Goal: Task Accomplishment & Management: Manage account settings

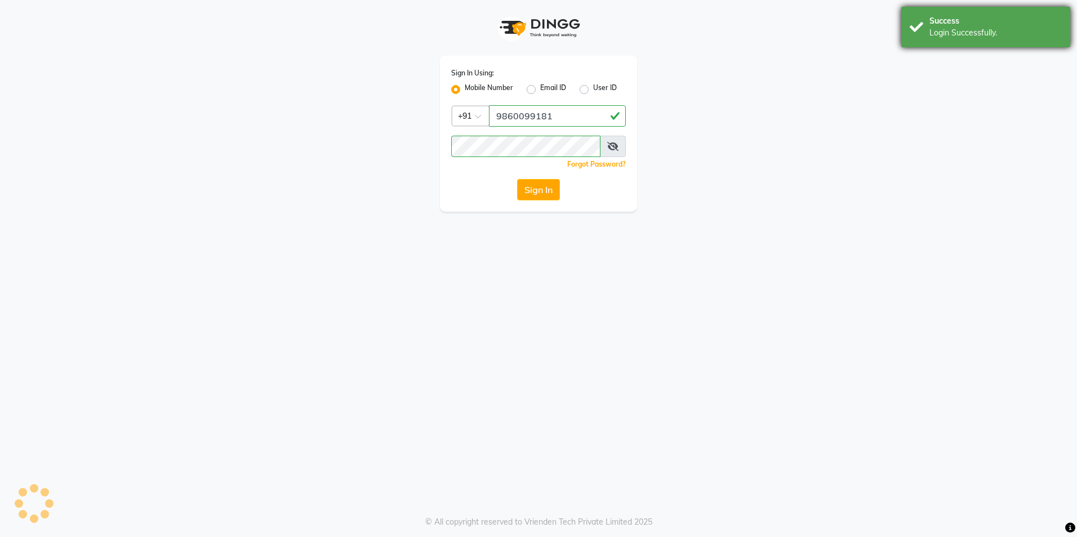
click at [984, 35] on div "Login Successfully." at bounding box center [995, 33] width 132 height 12
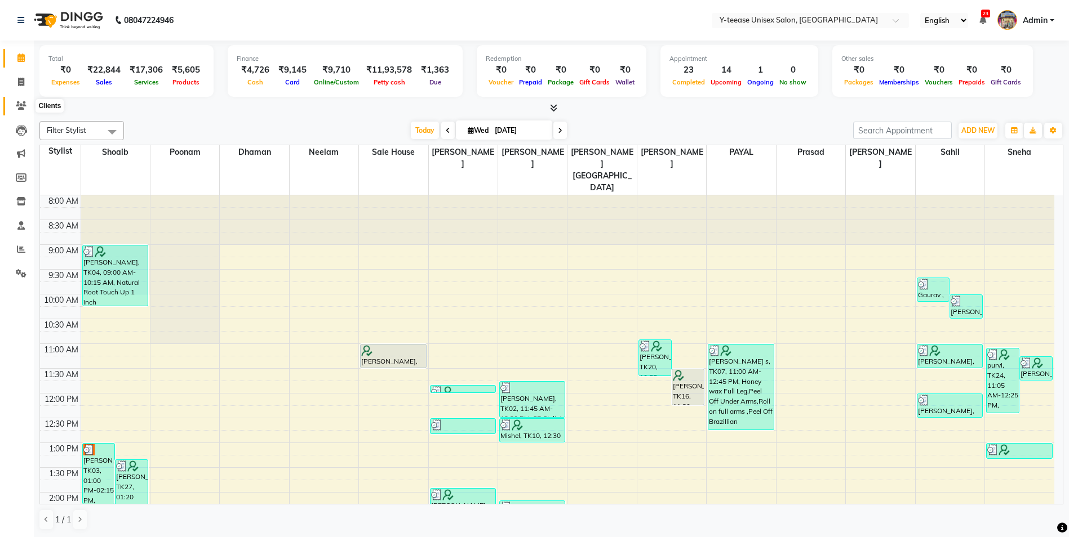
click at [23, 106] on icon at bounding box center [21, 105] width 11 height 8
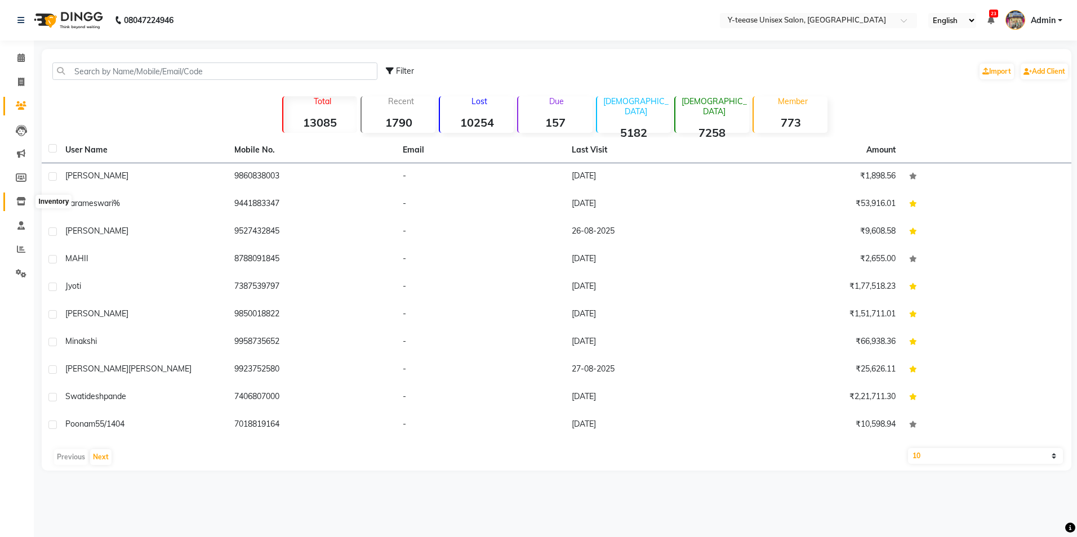
click at [22, 204] on icon at bounding box center [21, 201] width 10 height 8
select select
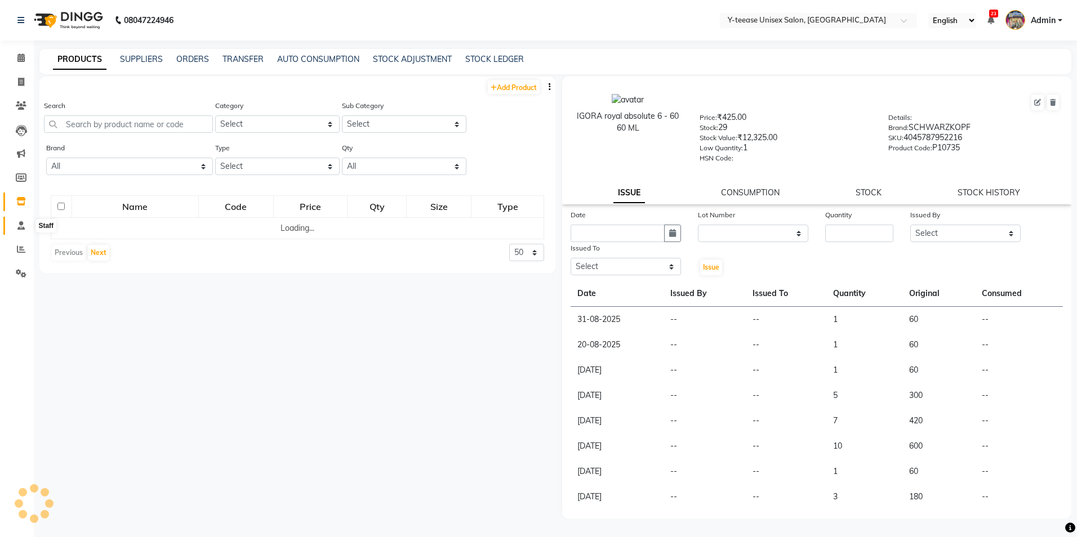
click at [23, 230] on span at bounding box center [21, 226] width 20 height 13
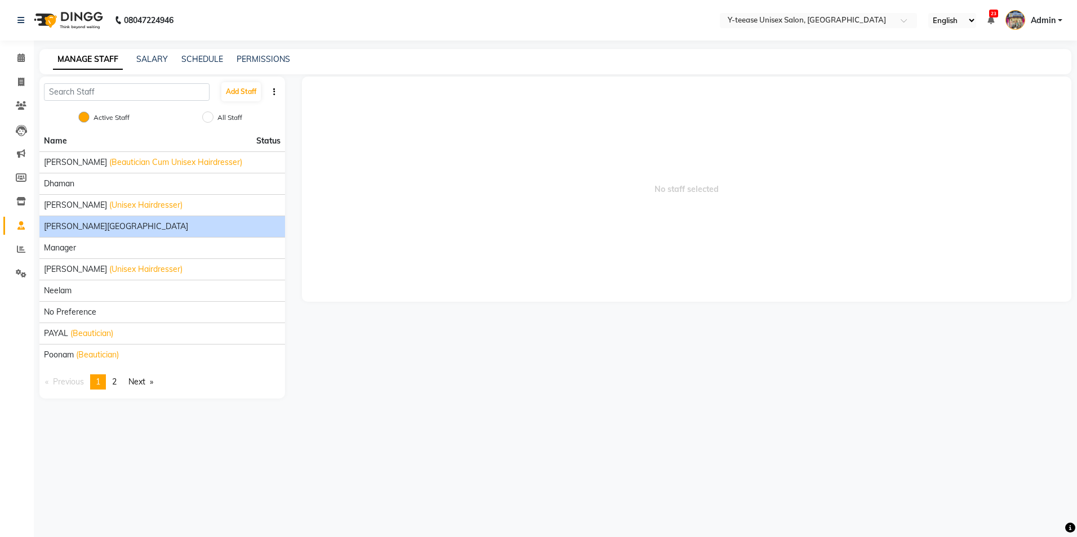
click at [90, 234] on li "[PERSON_NAME][GEOGRAPHIC_DATA]" at bounding box center [162, 226] width 246 height 21
click at [163, 224] on div "[PERSON_NAME][GEOGRAPHIC_DATA]" at bounding box center [162, 227] width 237 height 12
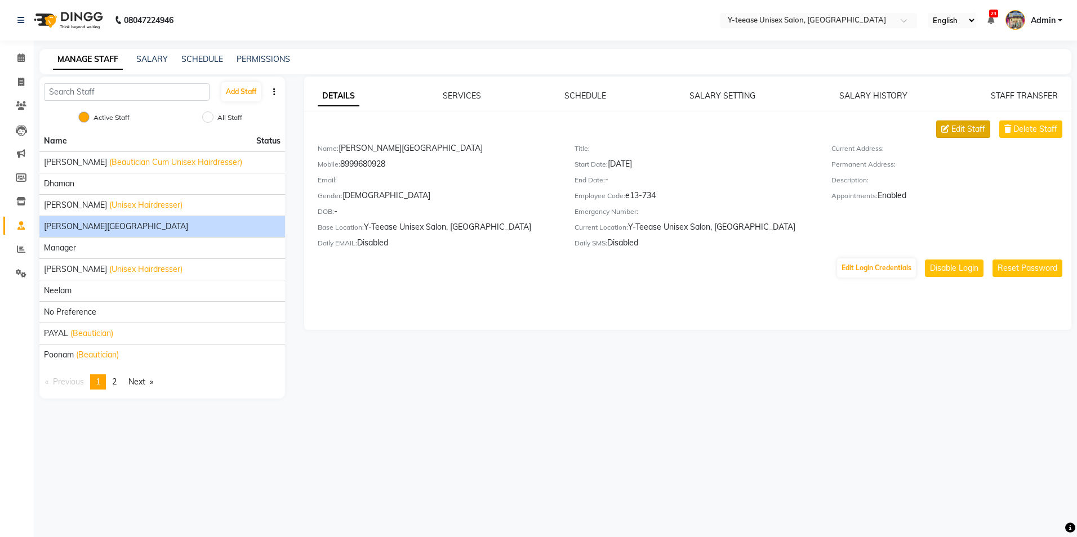
click at [968, 133] on span "Edit Staff" at bounding box center [968, 129] width 34 height 12
select select "[DEMOGRAPHIC_DATA]"
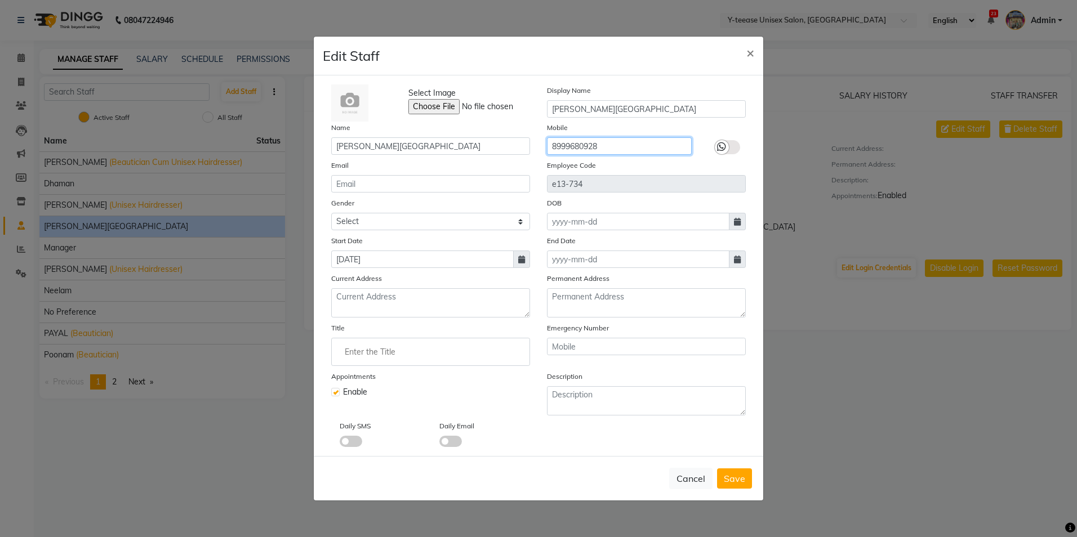
click at [624, 150] on input "8999680928" at bounding box center [619, 145] width 145 height 17
click at [624, 150] on input "8999" at bounding box center [619, 145] width 145 height 17
click at [624, 149] on input "8999" at bounding box center [619, 145] width 145 height 17
click at [732, 483] on span "Save" at bounding box center [734, 478] width 21 height 11
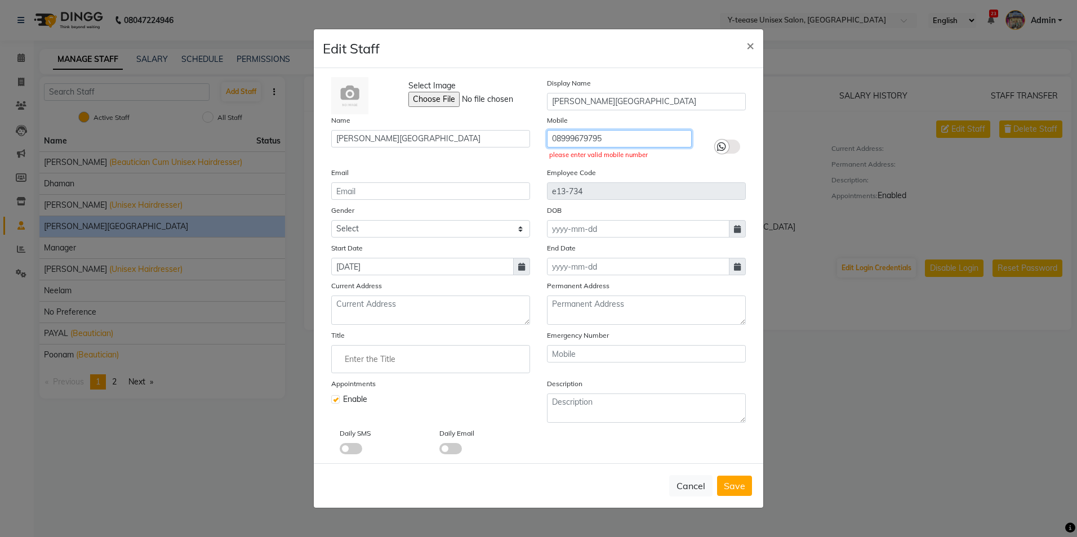
click at [558, 140] on input "08999679795" at bounding box center [619, 138] width 145 height 17
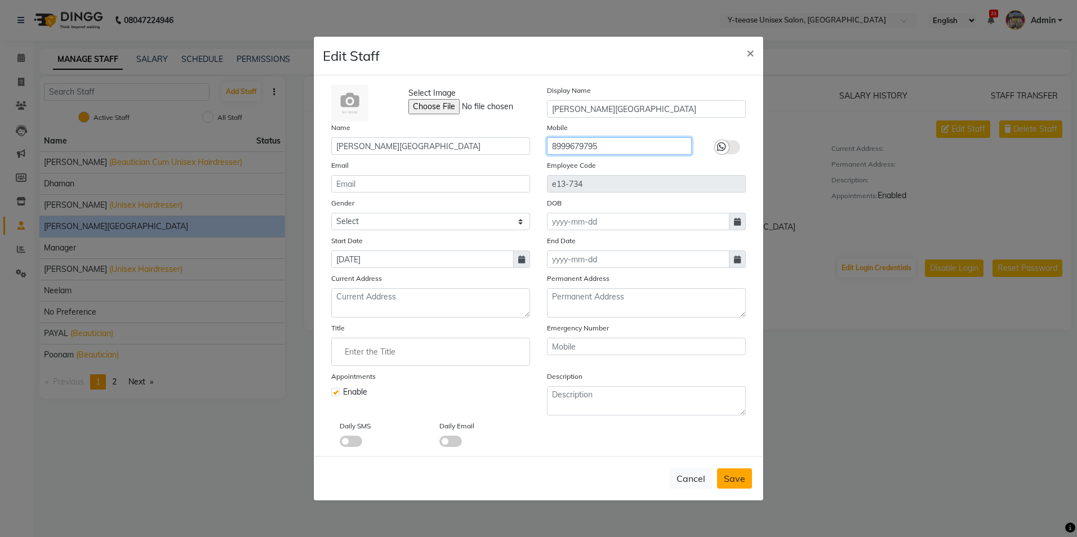
type input "8999679795"
click at [736, 484] on button "Save" at bounding box center [734, 479] width 35 height 20
select select
checkbox input "false"
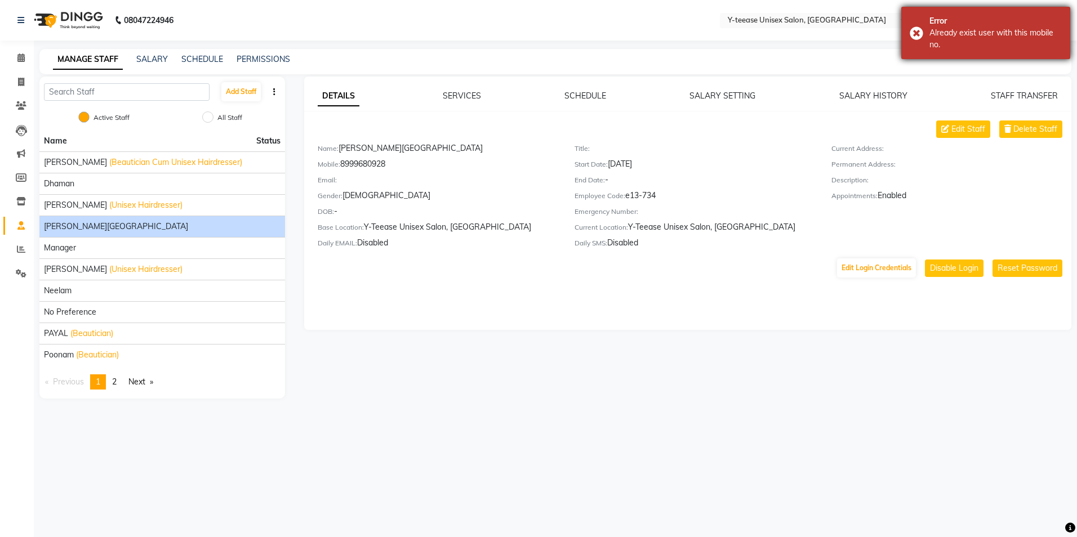
click at [1000, 37] on div "Already exist user with this mobile no." at bounding box center [995, 39] width 132 height 24
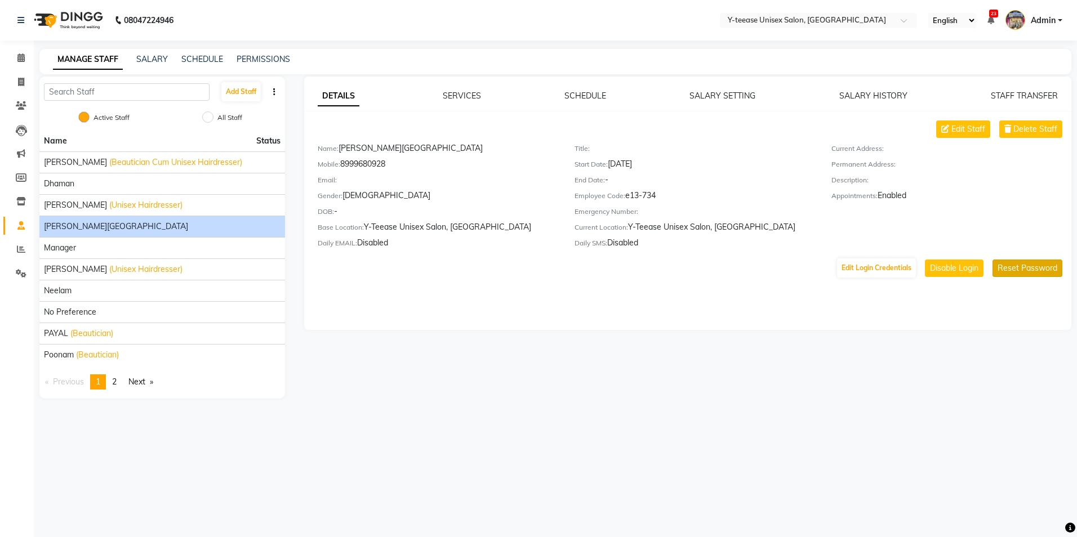
click at [1034, 273] on button "Reset Password" at bounding box center [1027, 268] width 70 height 17
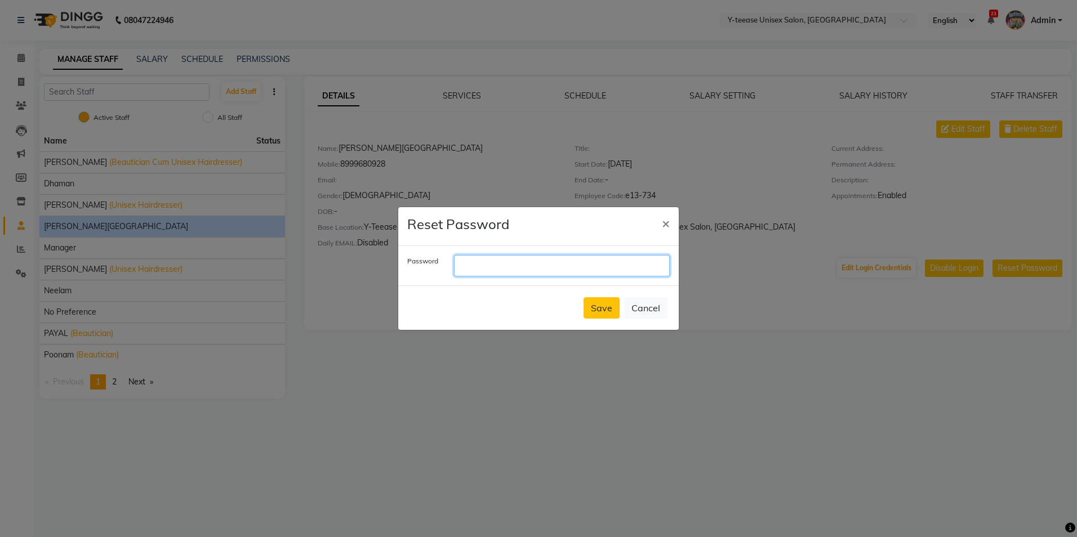
click at [617, 262] on input "text" at bounding box center [562, 265] width 216 height 21
type input "1234"
click at [602, 313] on button "Save" at bounding box center [602, 307] width 36 height 21
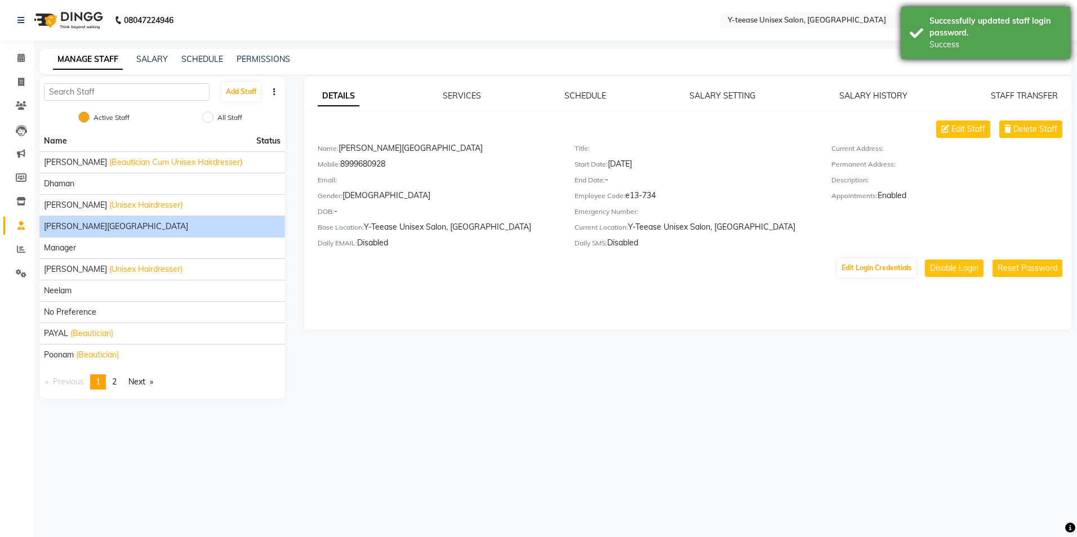
click at [951, 55] on div "Successfully updated staff login password. Success" at bounding box center [985, 33] width 169 height 52
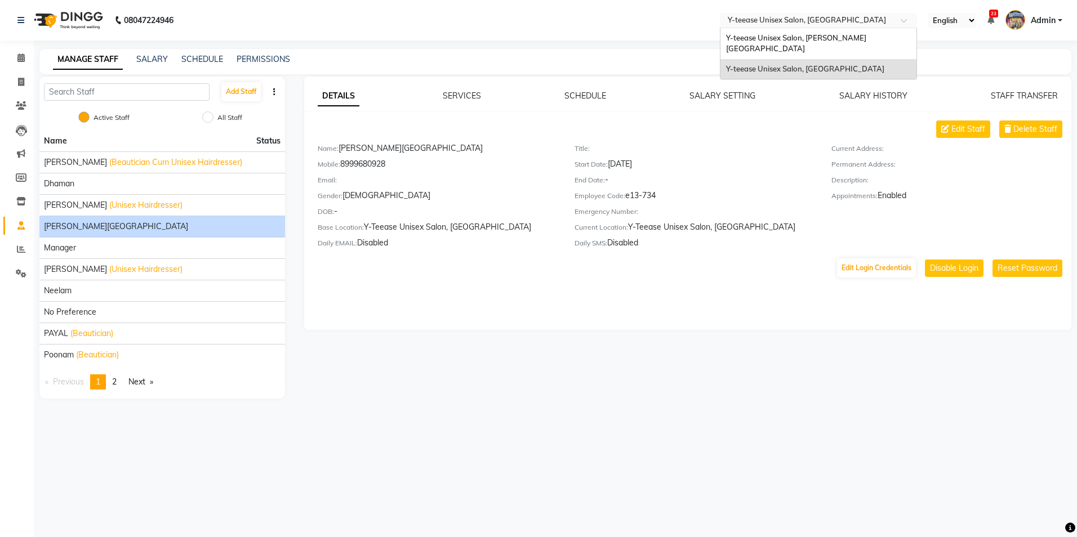
click at [862, 23] on input "text" at bounding box center [806, 21] width 163 height 11
click at [809, 39] on span "Y-teease Unisex Salon, [PERSON_NAME][GEOGRAPHIC_DATA]" at bounding box center [796, 43] width 140 height 20
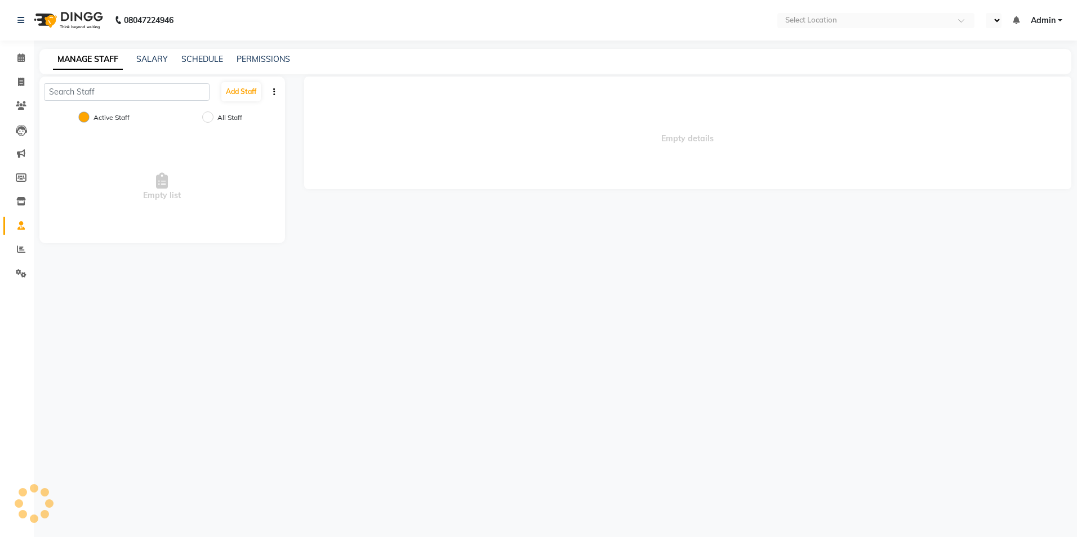
select select "en"
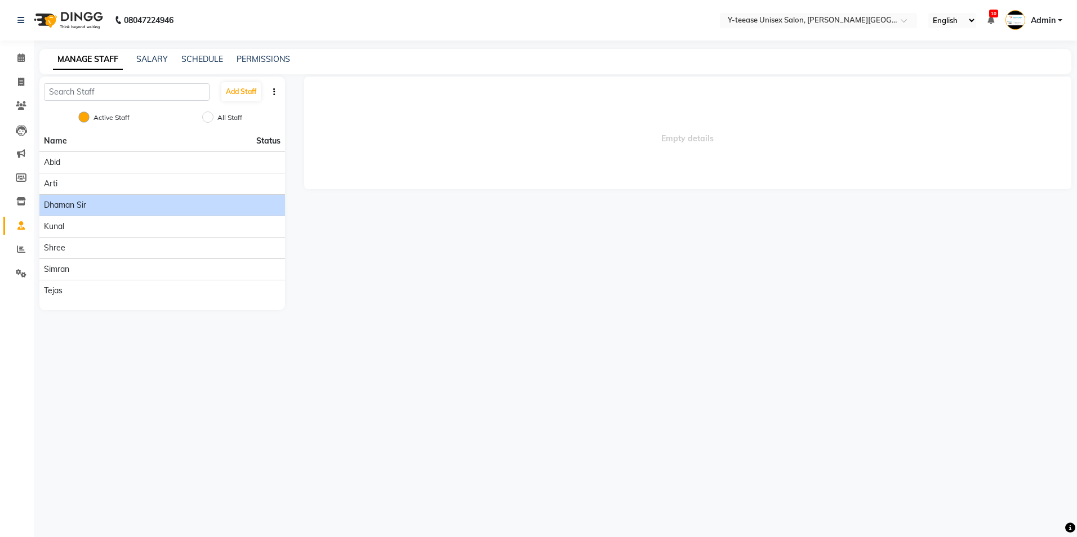
click at [105, 207] on div "Dhaman Sir" at bounding box center [162, 205] width 237 height 12
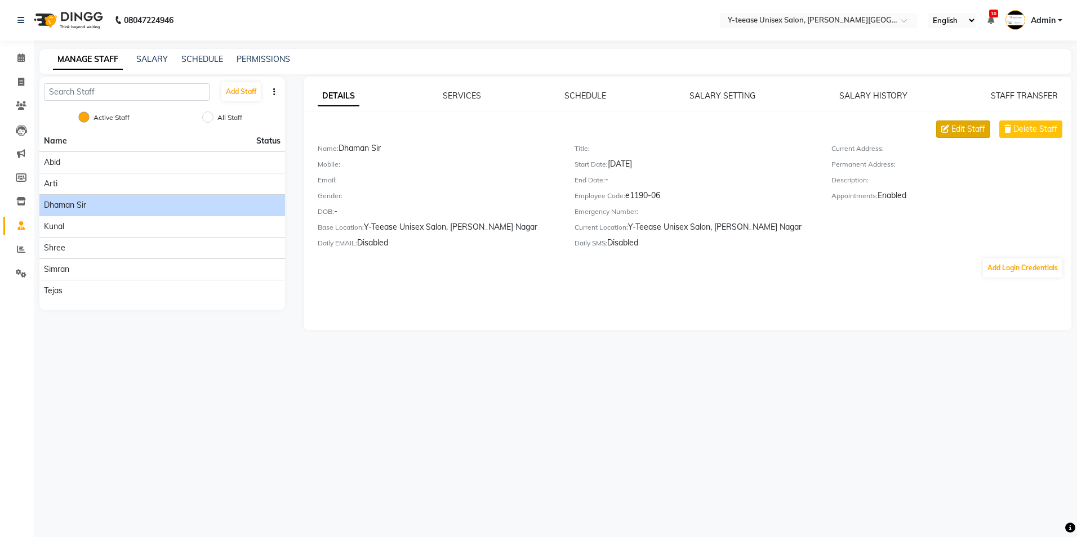
click at [962, 132] on span "Edit Staff" at bounding box center [968, 129] width 34 height 12
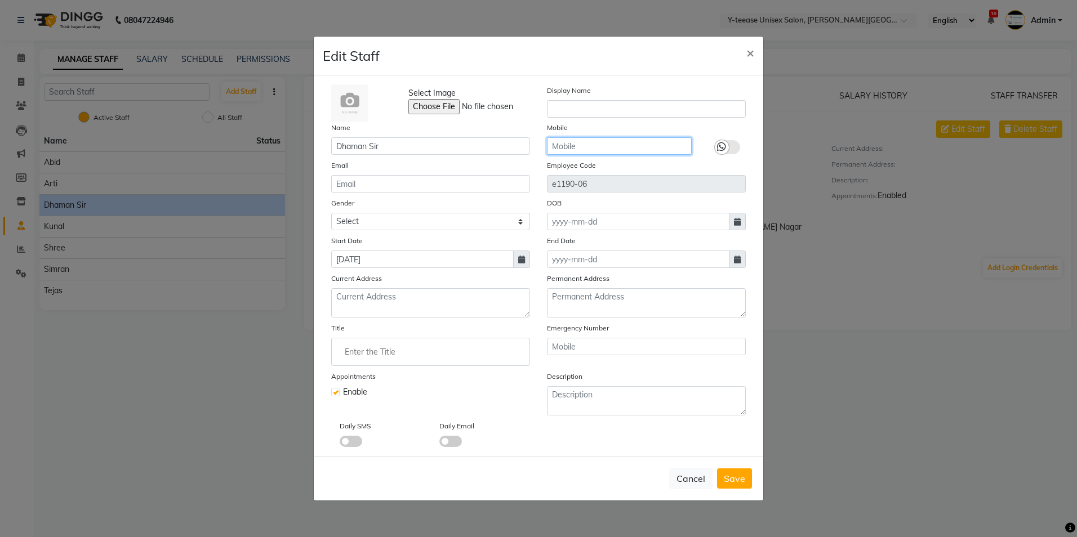
click at [585, 143] on input "text" at bounding box center [619, 145] width 145 height 17
type input "8999680928"
click at [724, 476] on span "Save" at bounding box center [734, 478] width 21 height 11
checkbox input "false"
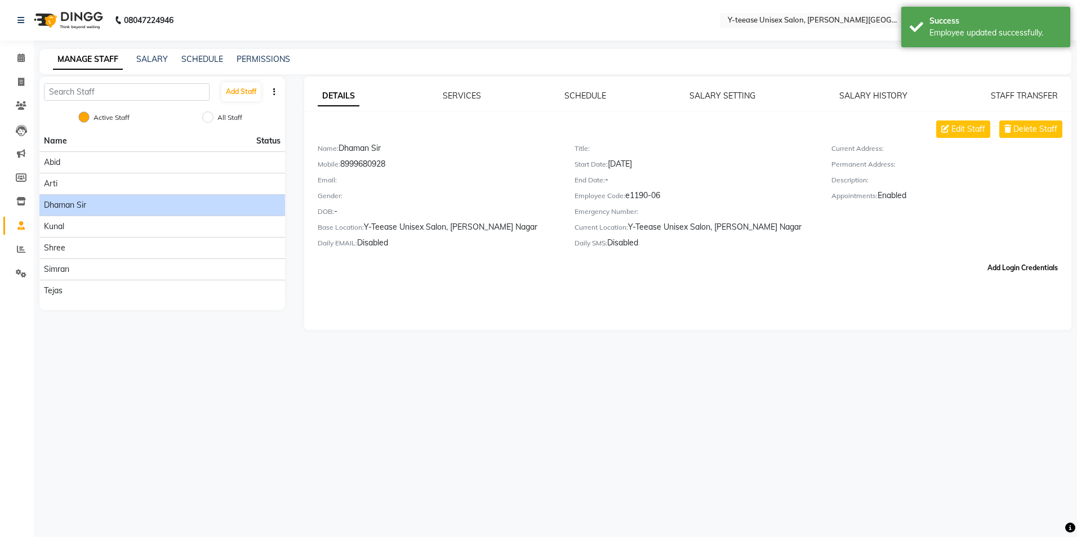
click at [1008, 266] on button "Add Login Credentials" at bounding box center [1022, 268] width 79 height 19
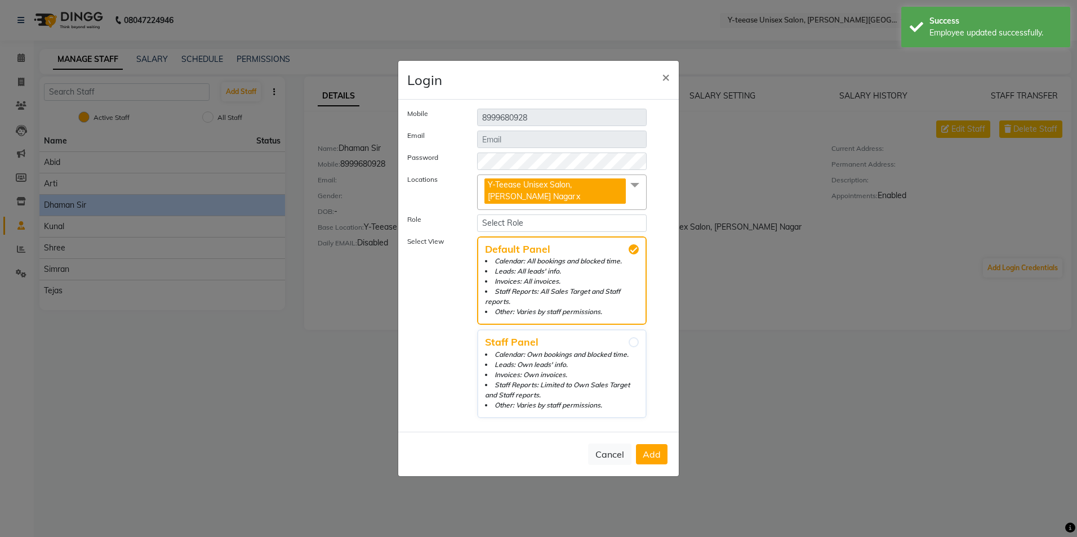
click at [647, 458] on span "Add" at bounding box center [652, 454] width 18 height 11
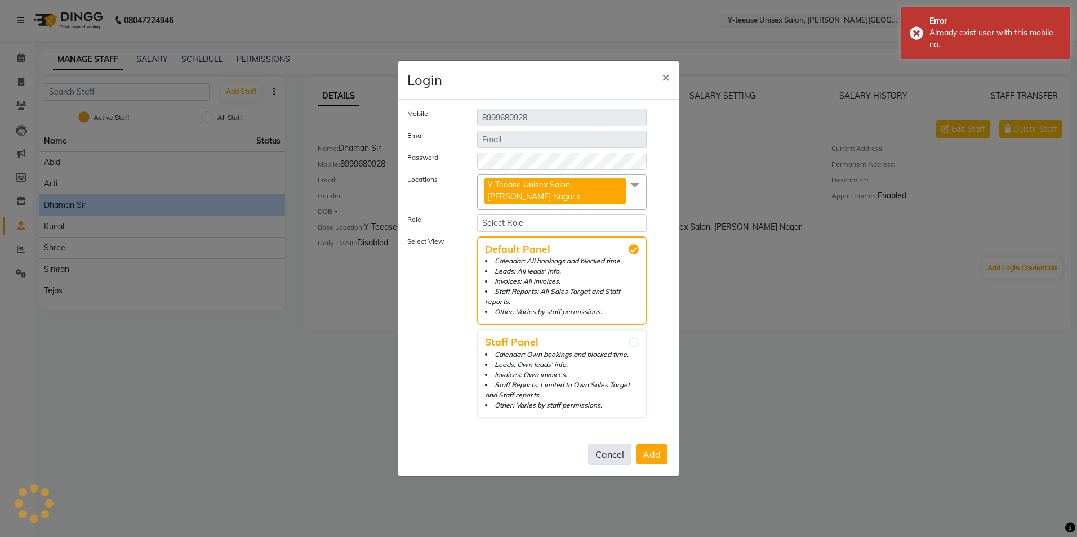
click at [608, 449] on button "Cancel" at bounding box center [609, 454] width 43 height 21
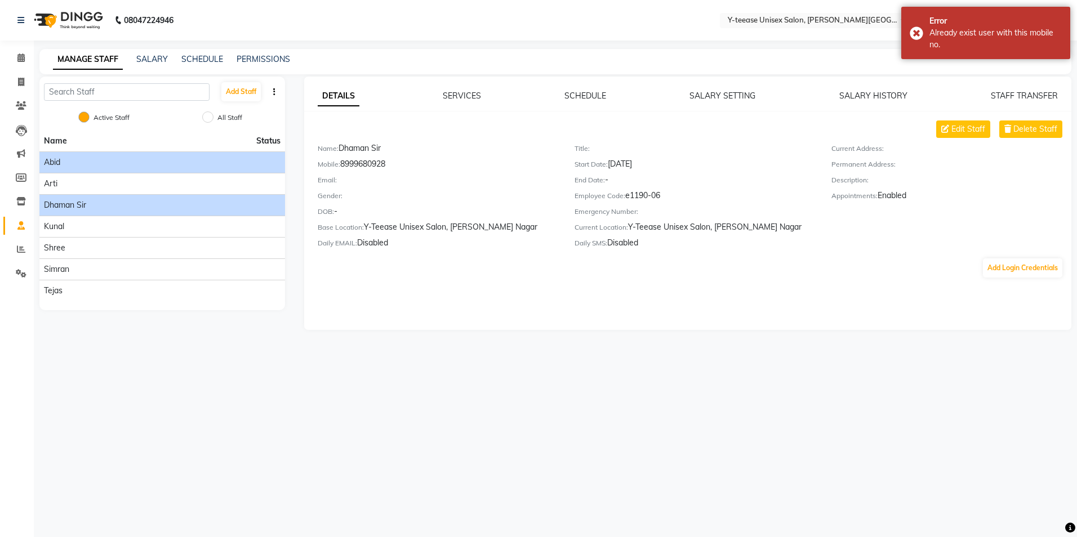
click at [139, 163] on div "Abid" at bounding box center [162, 163] width 237 height 12
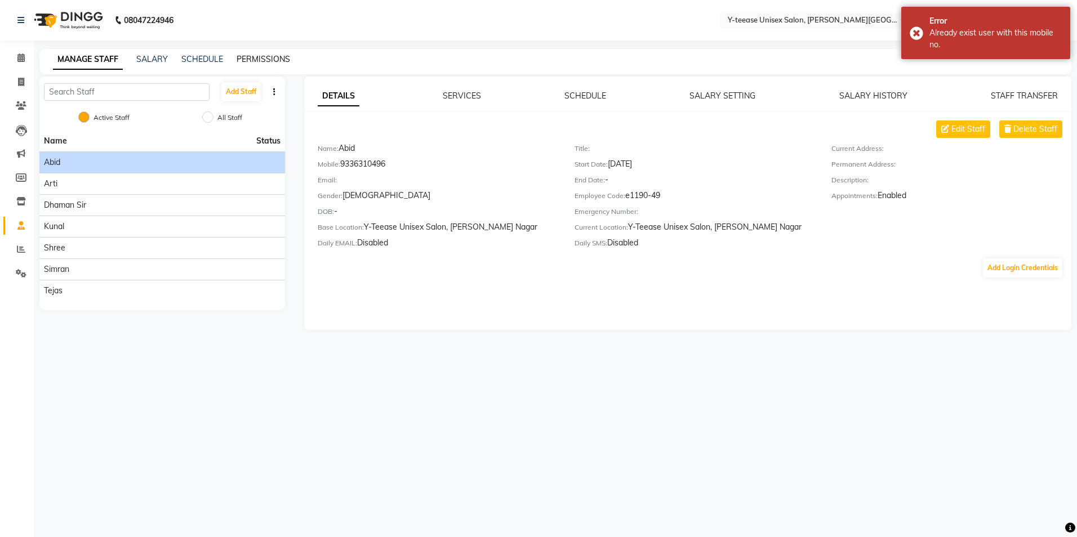
click at [264, 56] on link "PERMISSIONS" at bounding box center [264, 59] width 54 height 10
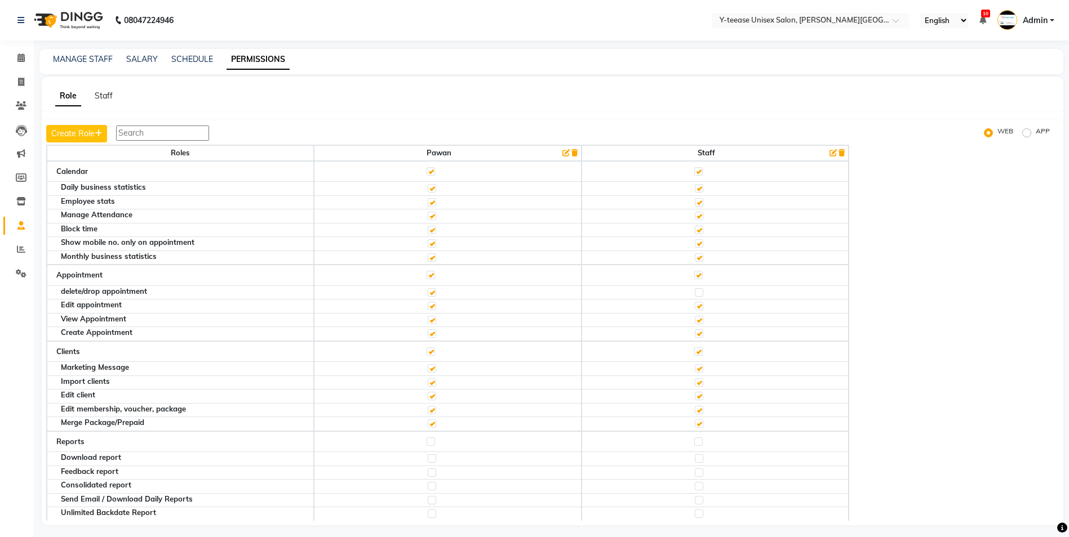
click at [465, 173] on td at bounding box center [447, 171] width 267 height 21
click at [579, 152] on button "button" at bounding box center [575, 153] width 8 height 11
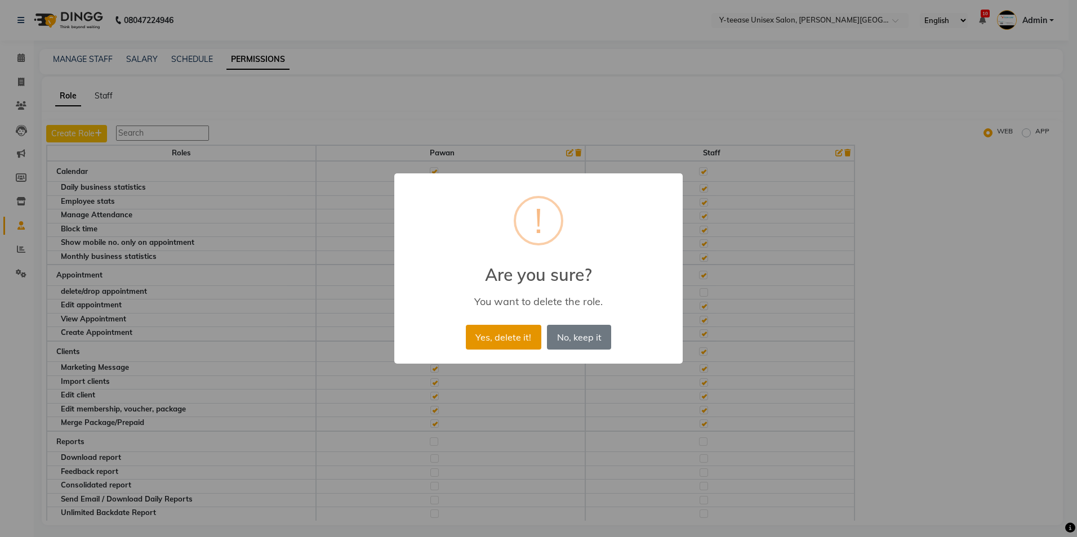
click at [518, 335] on button "Yes, delete it!" at bounding box center [503, 337] width 75 height 25
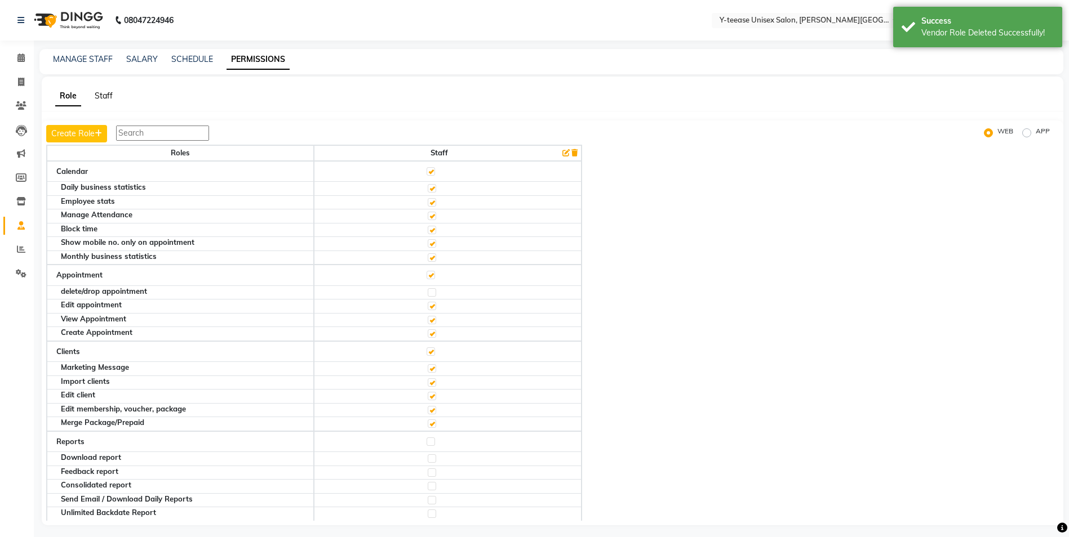
click at [99, 95] on link "Staff" at bounding box center [104, 96] width 18 height 10
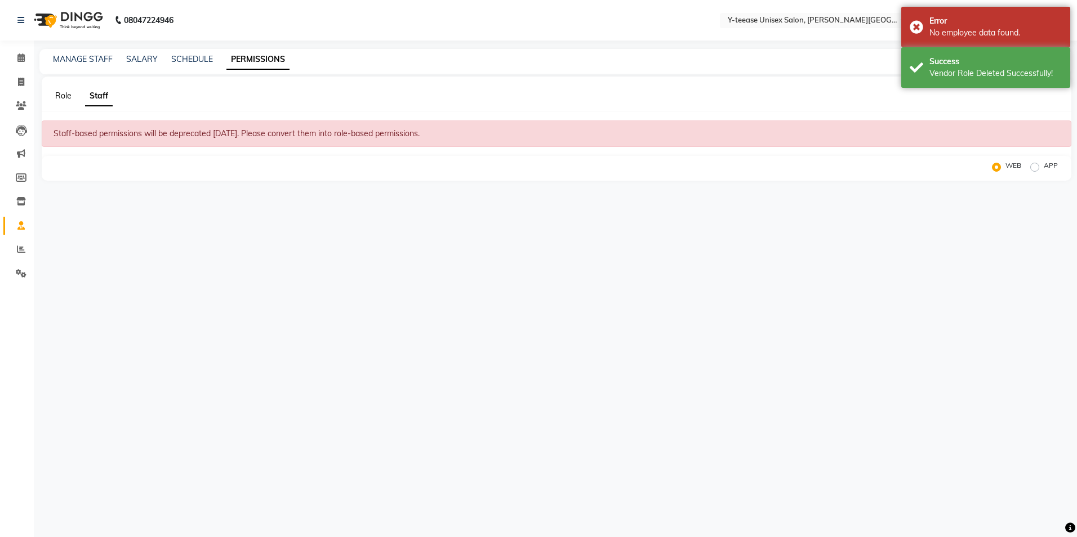
click at [60, 95] on link "Role" at bounding box center [63, 96] width 16 height 10
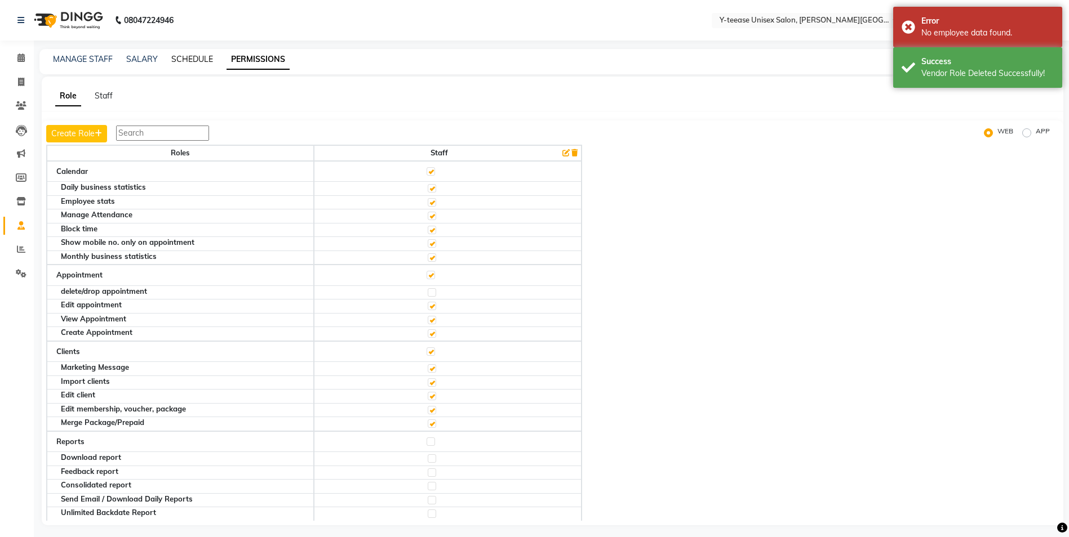
click at [183, 57] on link "SCHEDULE" at bounding box center [192, 59] width 42 height 10
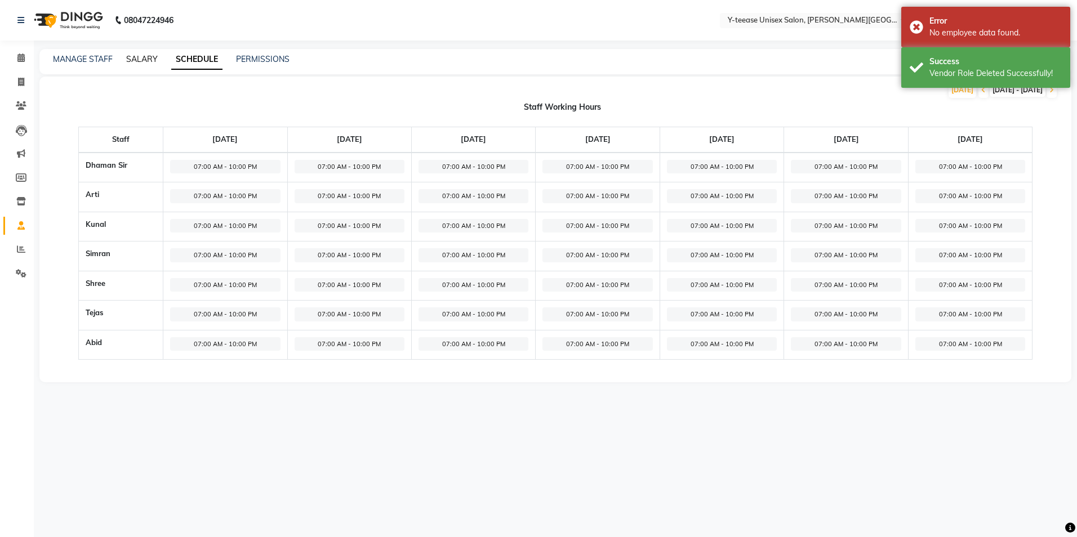
click at [145, 63] on link "SALARY" at bounding box center [142, 59] width 32 height 10
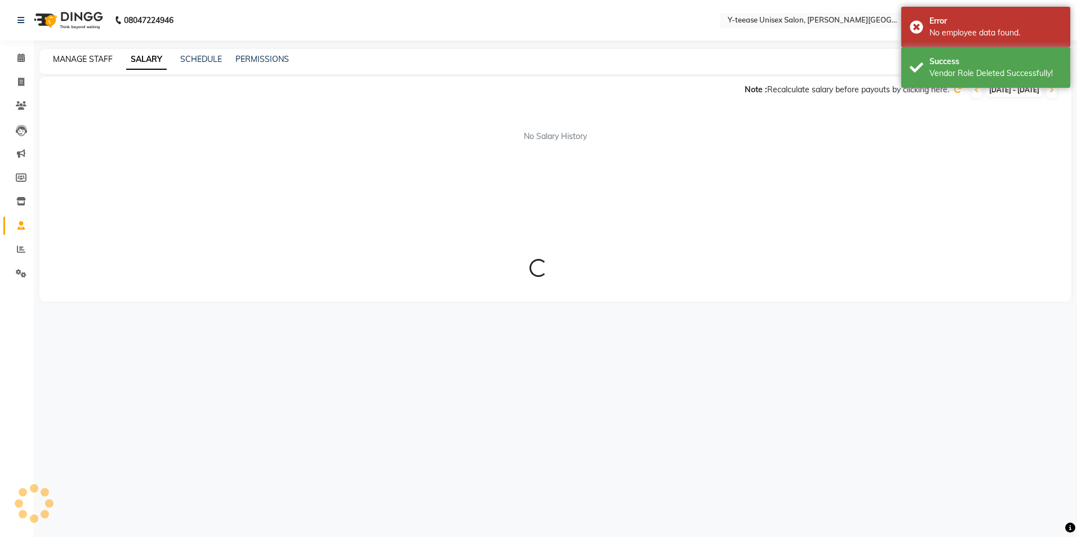
click at [98, 57] on link "MANAGE STAFF" at bounding box center [83, 59] width 60 height 10
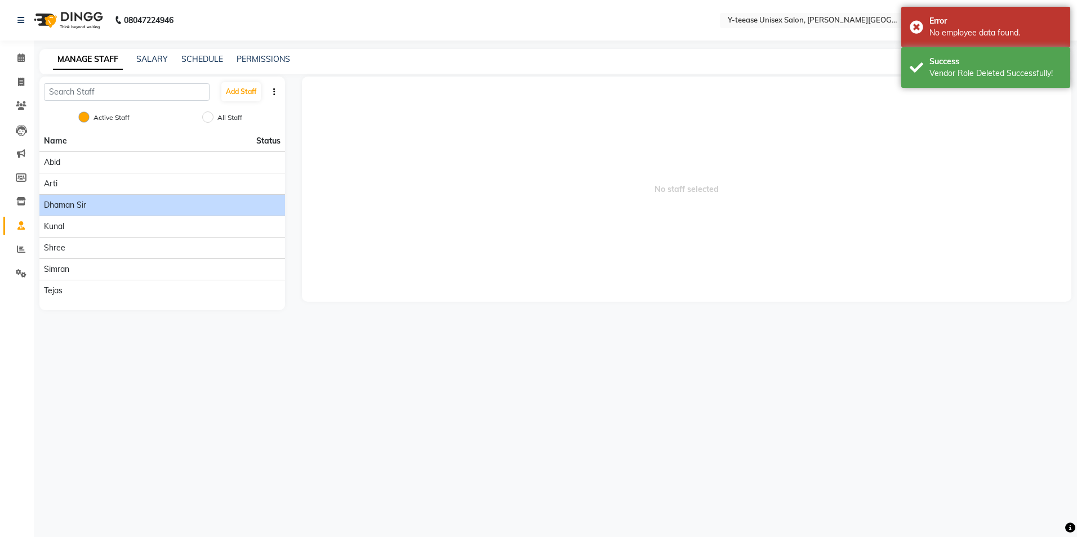
click at [76, 201] on span "Dhaman Sir" at bounding box center [65, 205] width 42 height 12
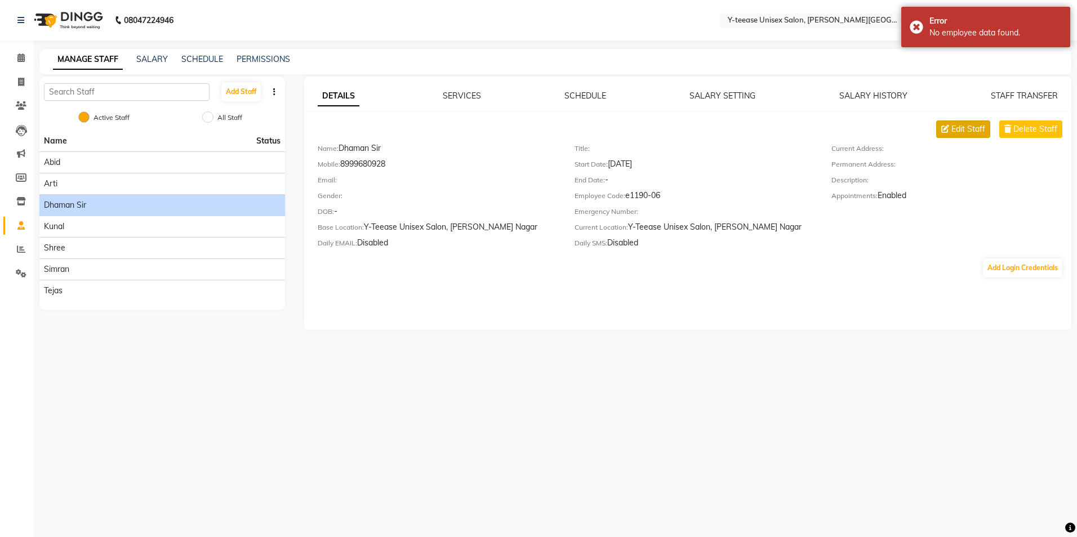
click at [953, 122] on button "Edit Staff" at bounding box center [963, 129] width 54 height 17
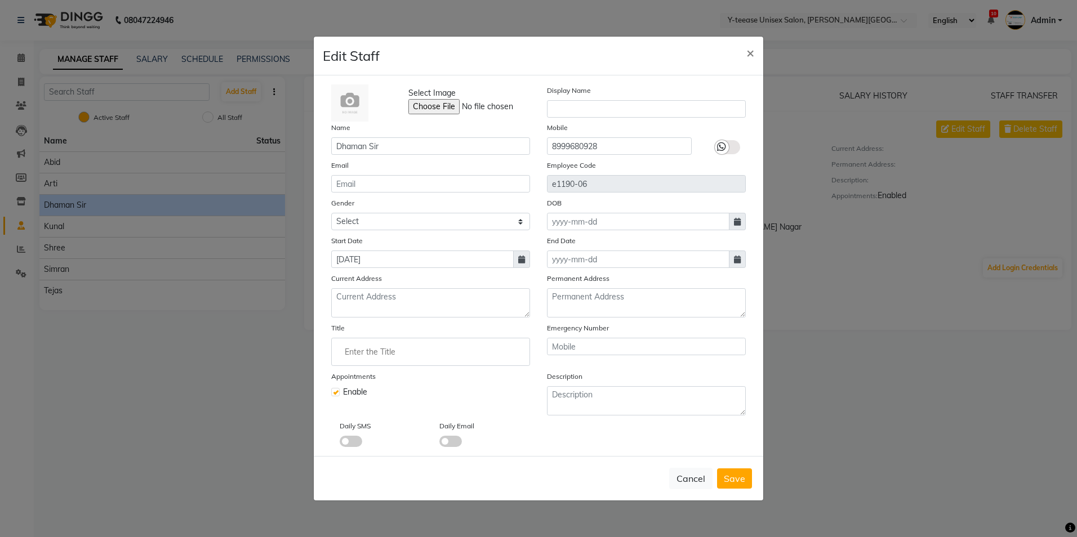
click at [733, 467] on div "Cancel Save" at bounding box center [538, 478] width 449 height 44
click at [732, 473] on span "Save" at bounding box center [734, 478] width 21 height 11
checkbox input "false"
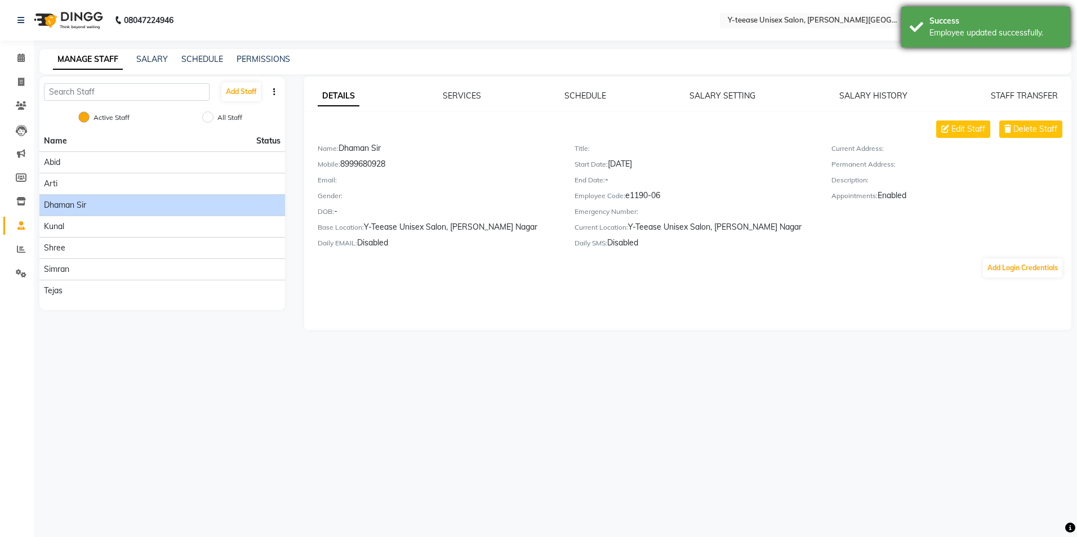
click at [969, 39] on div "Success Employee updated successfully." at bounding box center [985, 27] width 169 height 41
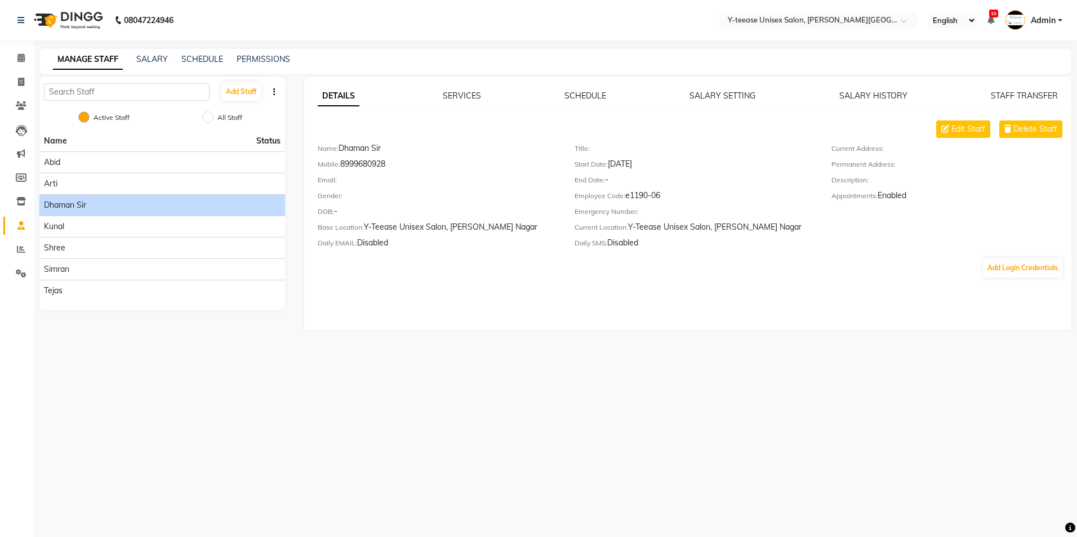
click at [1021, 280] on div "DETAILS SERVICES SCHEDULE SALARY SETTING SALARY HISTORY STAFF TRANSFER Edit Sta…" at bounding box center [688, 203] width 768 height 253
click at [1016, 273] on button "Add Login Credentials" at bounding box center [1022, 268] width 79 height 19
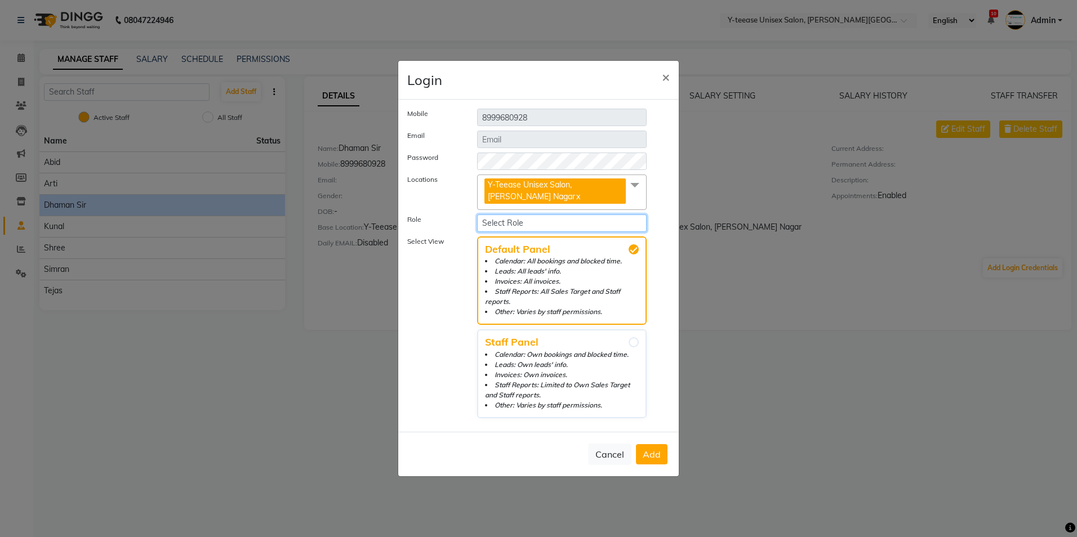
click at [529, 217] on select "Select Role Staff" at bounding box center [562, 223] width 170 height 17
select select "5521"
click at [477, 215] on select "Select Role Staff" at bounding box center [562, 223] width 170 height 17
click at [653, 449] on span "Add" at bounding box center [652, 454] width 18 height 11
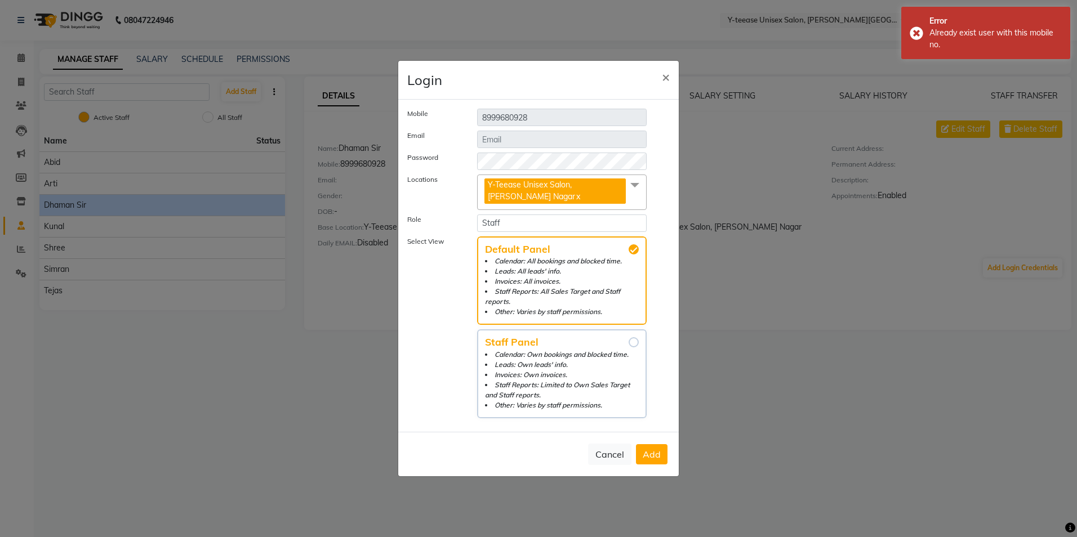
click at [634, 341] on input "Staff Panel Calendar: Own bookings and blocked time. Leads: Own leads' info. In…" at bounding box center [634, 342] width 10 height 10
radio input "true"
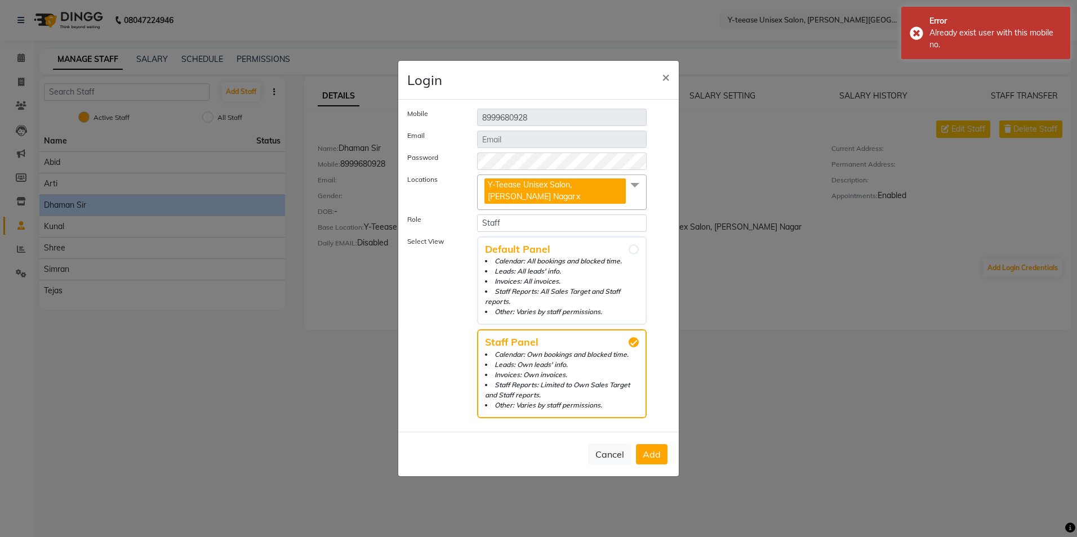
click at [651, 455] on span "Add" at bounding box center [652, 454] width 18 height 11
click at [667, 77] on span "×" at bounding box center [666, 76] width 8 height 17
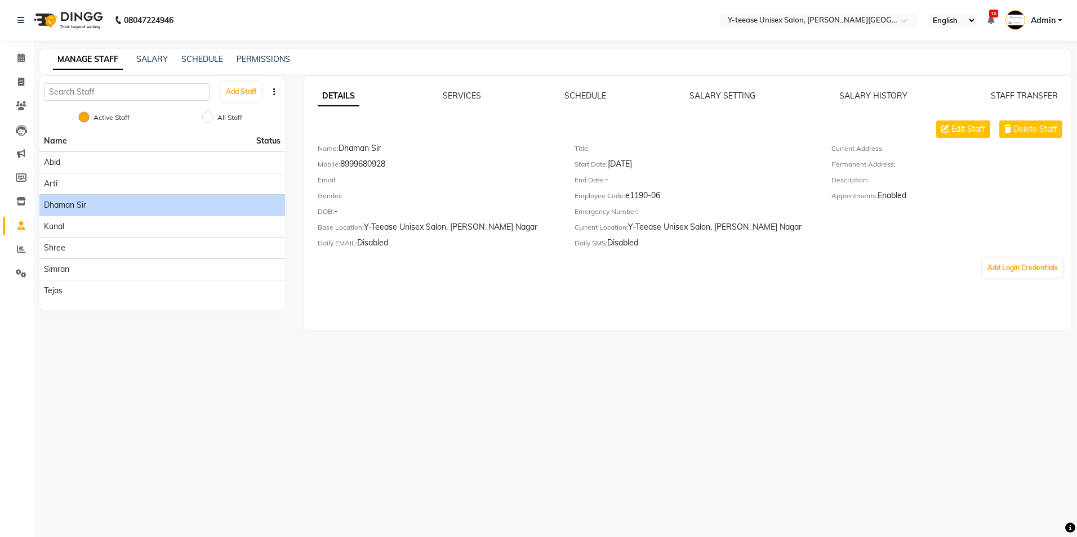
click at [859, 288] on div "DETAILS SERVICES SCHEDULE SALARY SETTING SALARY HISTORY STAFF TRANSFER Edit Sta…" at bounding box center [688, 203] width 768 height 253
click at [1055, 28] on link "Admin" at bounding box center [1033, 20] width 57 height 19
click at [1032, 63] on link "Change Password" at bounding box center [1004, 63] width 103 height 17
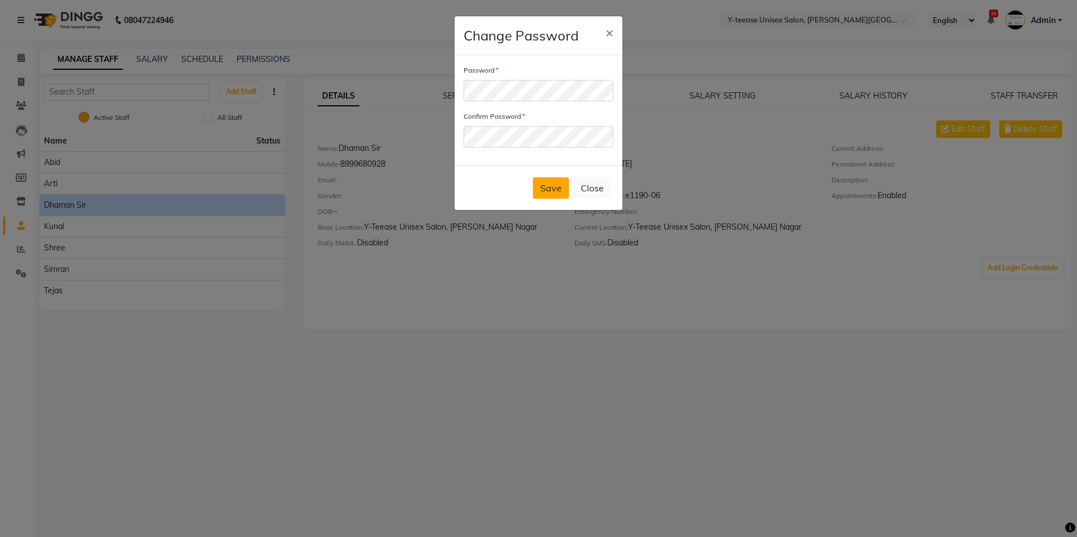
click at [550, 190] on button "Save" at bounding box center [551, 187] width 36 height 21
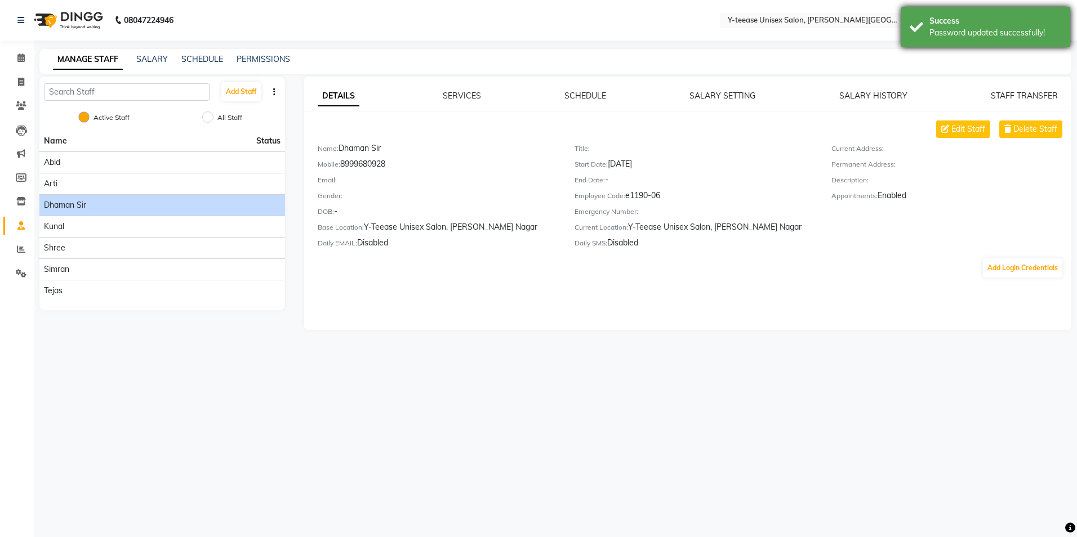
click at [985, 41] on div "Success Password updated successfully!" at bounding box center [985, 27] width 169 height 41
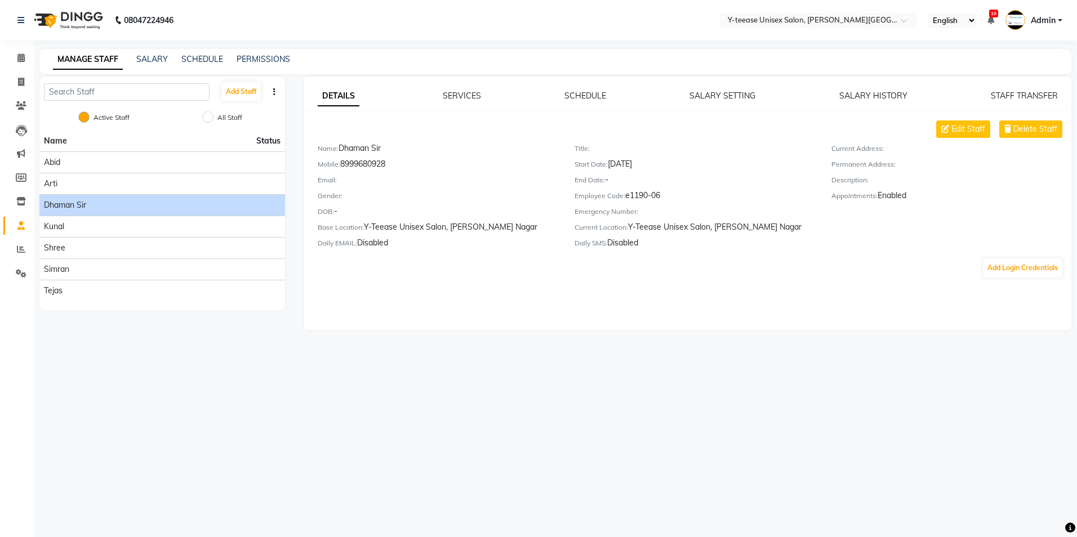
click at [1049, 19] on span "Admin" at bounding box center [1043, 21] width 25 height 12
click at [1016, 79] on link "Sign out" at bounding box center [1004, 80] width 103 height 17
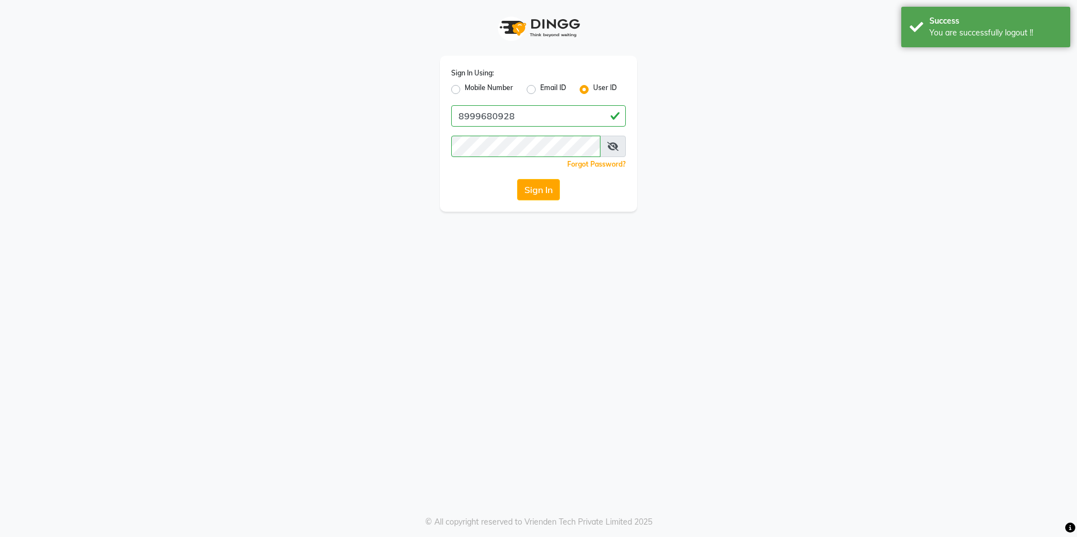
click at [465, 85] on label "Mobile Number" at bounding box center [489, 90] width 48 height 14
click at [465, 85] on input "Mobile Number" at bounding box center [468, 86] width 7 height 7
radio input "true"
radio input "false"
click at [517, 112] on input "Username" at bounding box center [557, 115] width 137 height 21
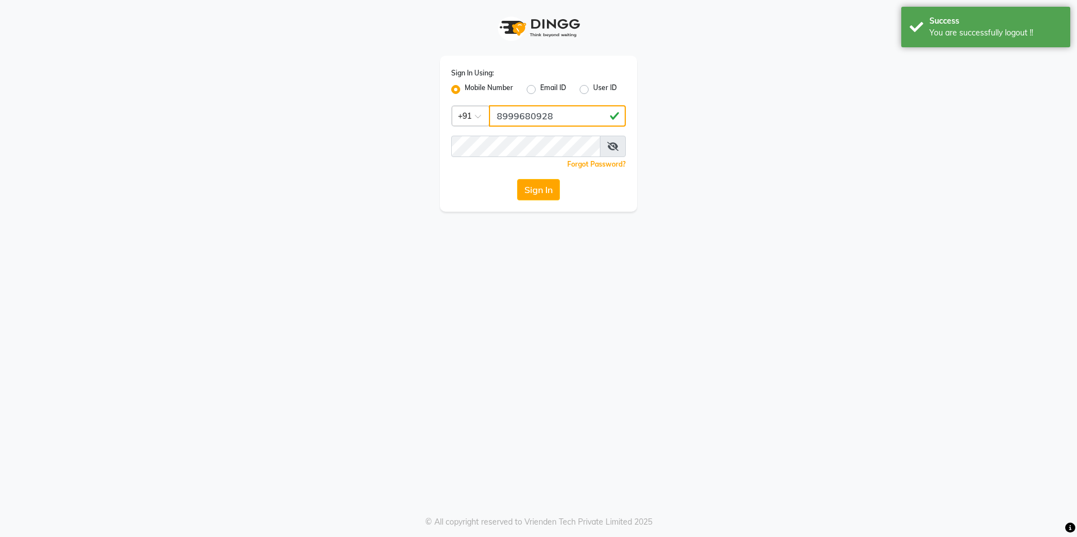
type input "8999680928"
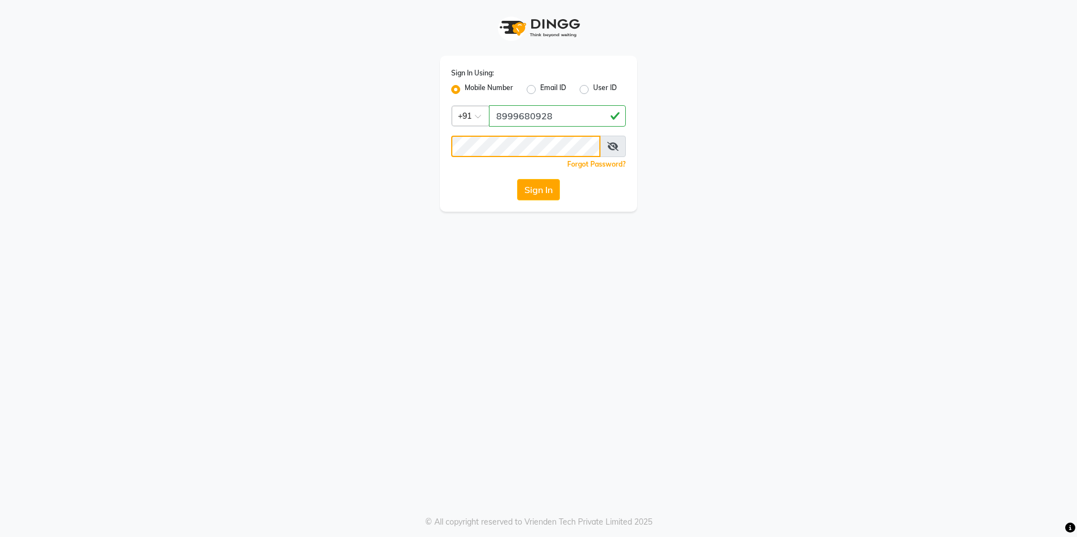
click at [517, 179] on button "Sign In" at bounding box center [538, 189] width 43 height 21
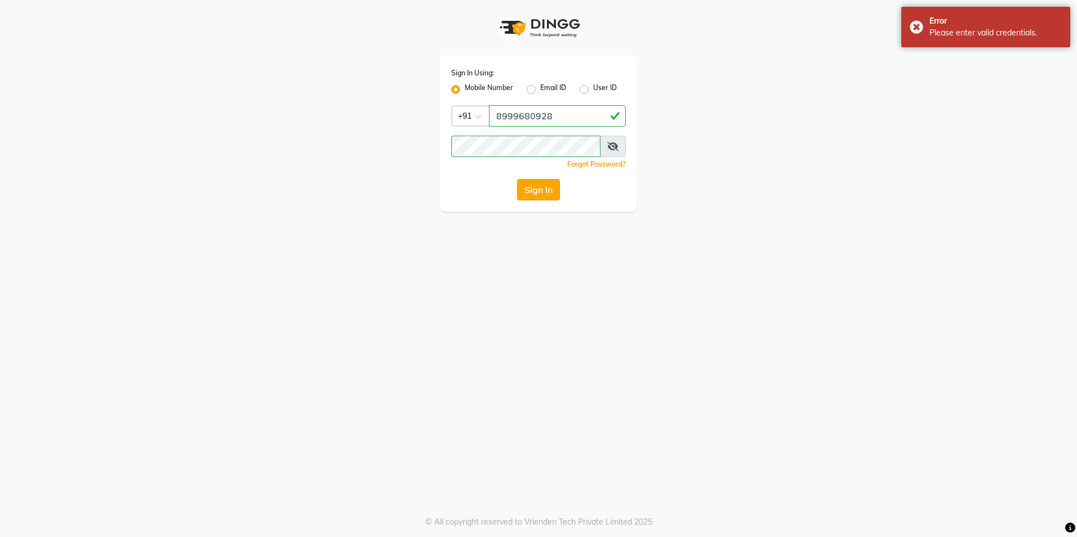
click at [535, 189] on button "Sign In" at bounding box center [538, 189] width 43 height 21
click at [615, 144] on icon at bounding box center [612, 146] width 11 height 9
click at [517, 179] on button "Sign In" at bounding box center [538, 189] width 43 height 21
click at [550, 190] on button "Sign In" at bounding box center [538, 189] width 43 height 21
click at [550, 190] on div "Sign In" at bounding box center [538, 189] width 175 height 21
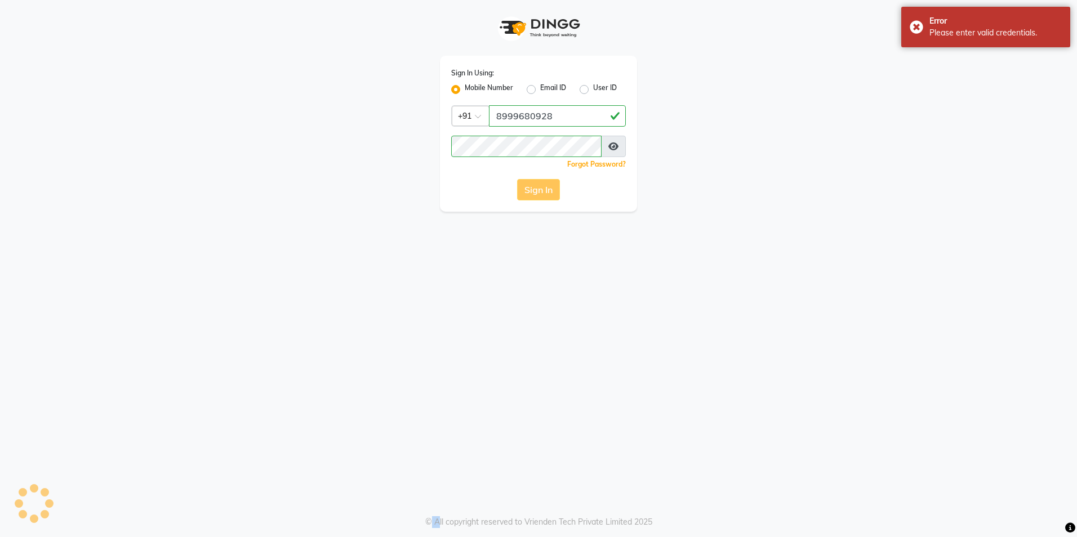
click at [550, 190] on button "Sign In" at bounding box center [538, 189] width 43 height 21
click at [550, 190] on div "Sign In" at bounding box center [538, 189] width 175 height 21
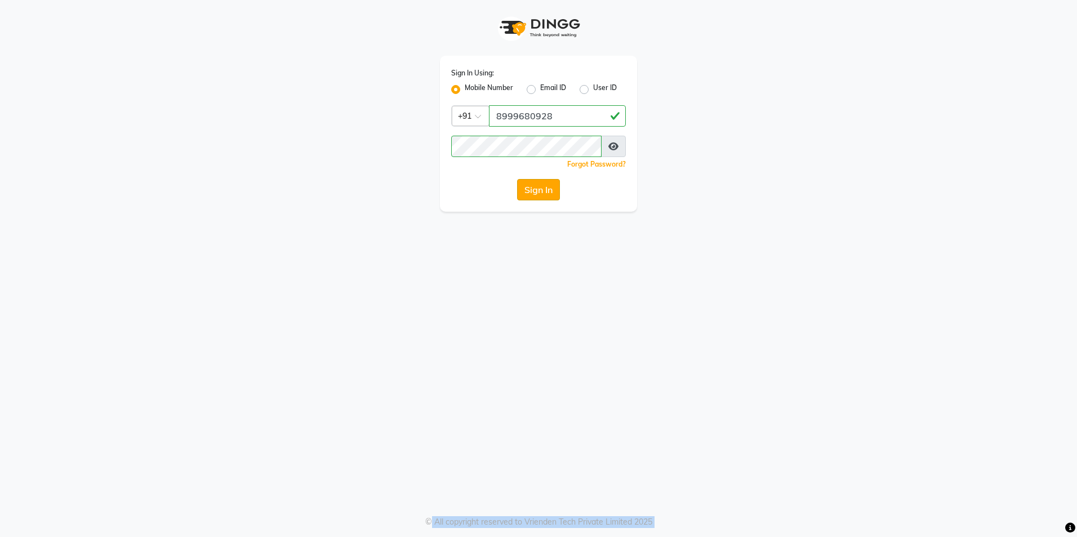
click at [554, 186] on button "Sign In" at bounding box center [538, 189] width 43 height 21
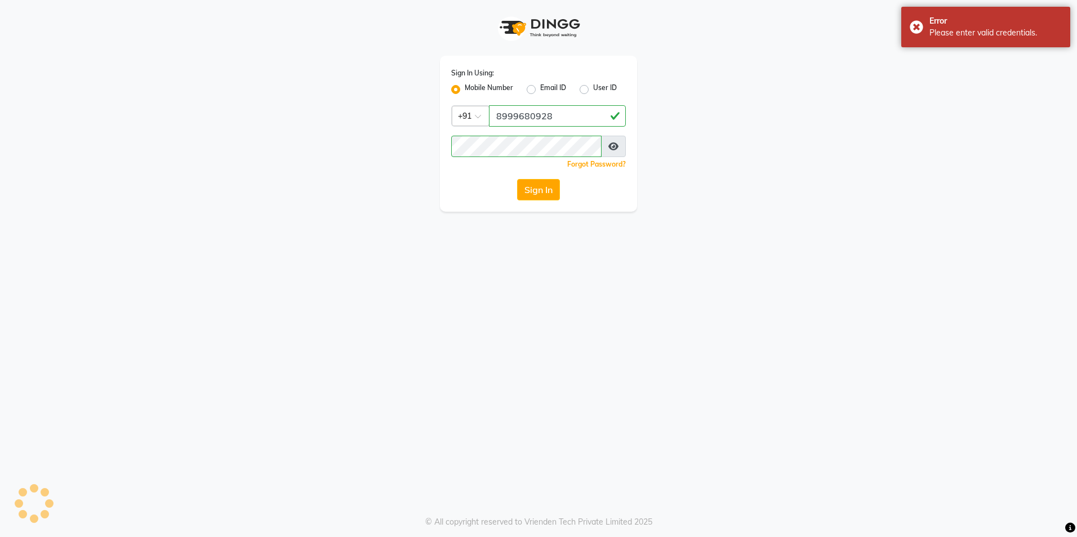
click at [553, 185] on div "Sign In" at bounding box center [538, 189] width 175 height 21
click at [553, 185] on button "Sign In" at bounding box center [538, 189] width 43 height 21
click at [553, 185] on div "Sign In" at bounding box center [538, 189] width 175 height 21
click at [555, 190] on button "Sign In" at bounding box center [538, 189] width 43 height 21
